Goal: Find specific page/section: Find specific page/section

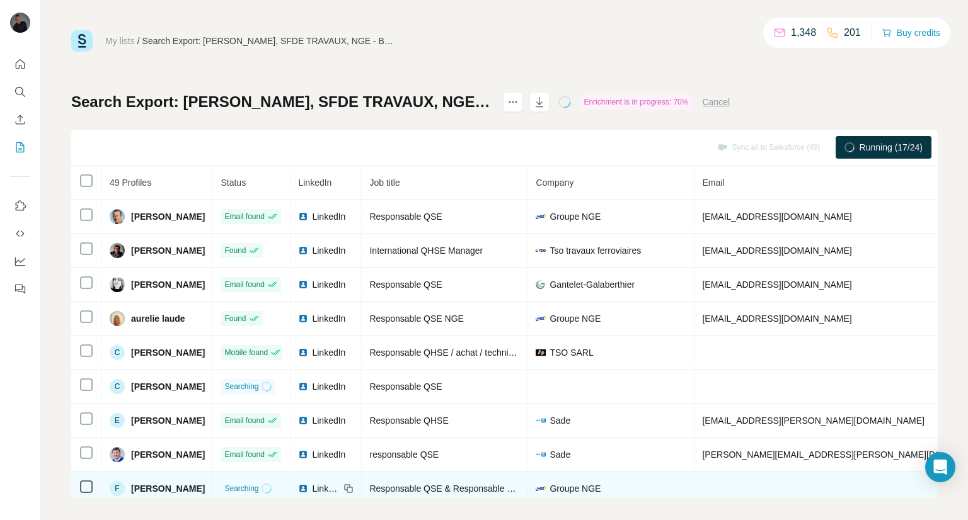
click at [486, 488] on span "Responsable QSE & Responsable Designée & Conseillère Radioprotection" at bounding box center [516, 489] width 294 height 10
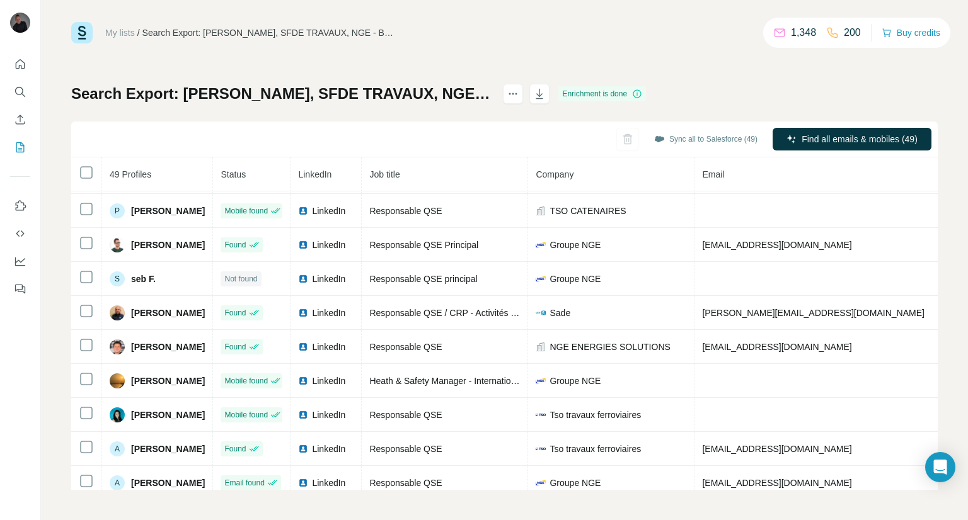
scroll to position [617, 0]
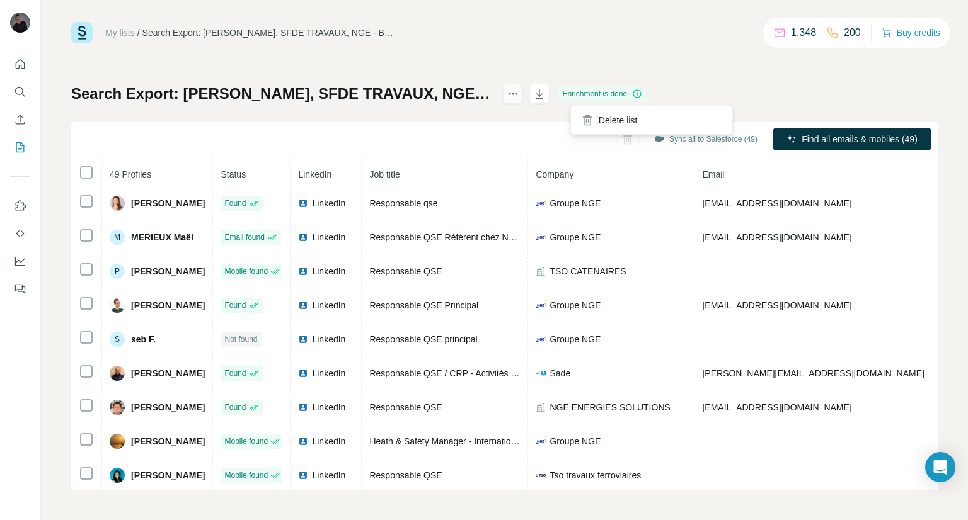
click at [523, 91] on button "actions" at bounding box center [513, 94] width 20 height 20
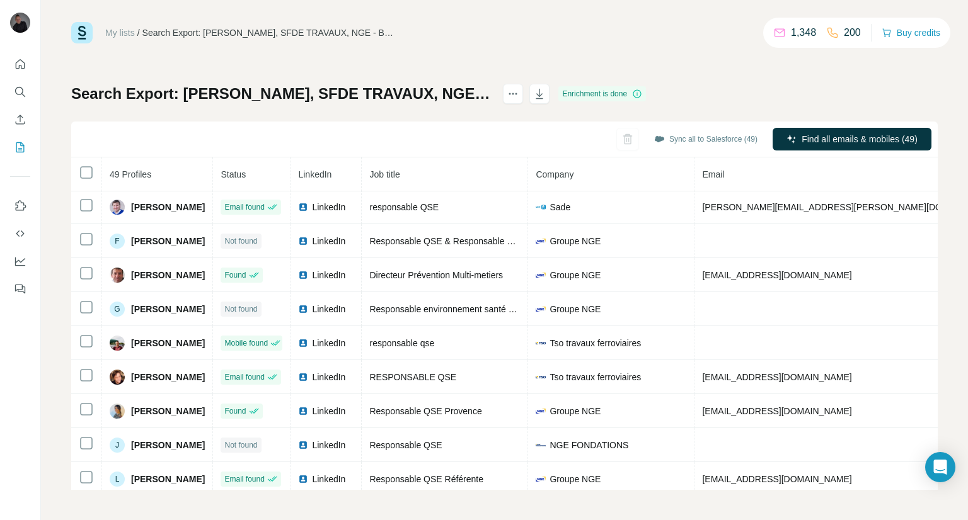
scroll to position [50, 0]
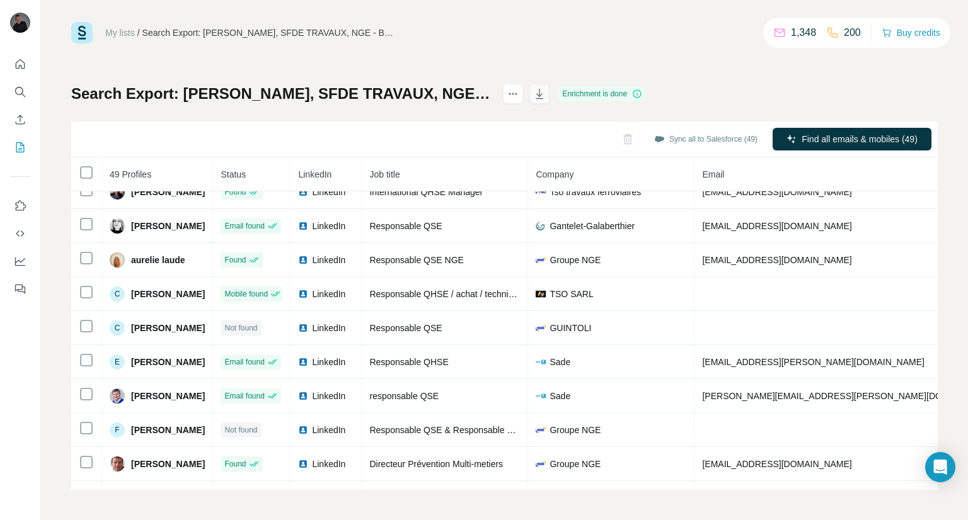
click at [549, 92] on button "button" at bounding box center [539, 94] width 20 height 20
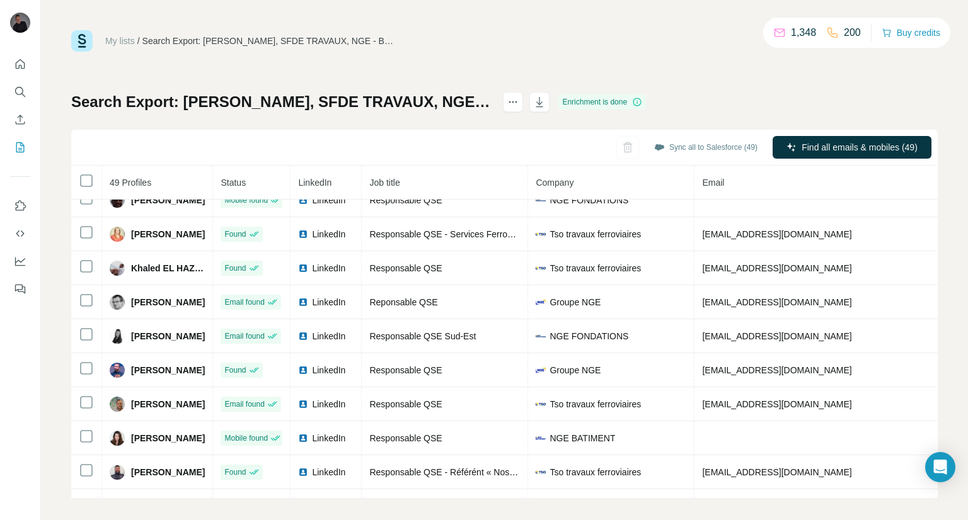
scroll to position [1134, 0]
